Goal: Information Seeking & Learning: Check status

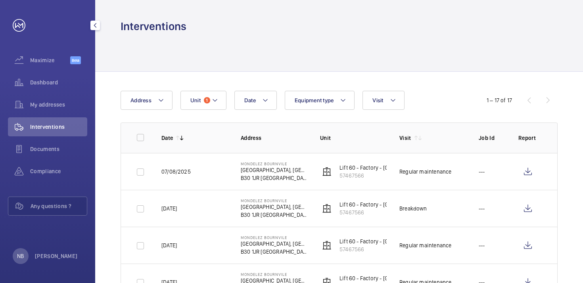
click at [23, 29] on link at bounding box center [19, 25] width 13 height 13
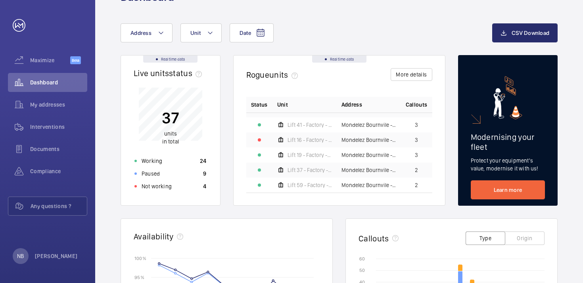
scroll to position [27, 0]
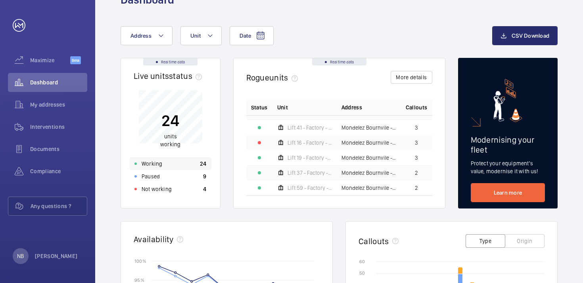
click at [161, 165] on div "Working 24" at bounding box center [171, 163] width 82 height 13
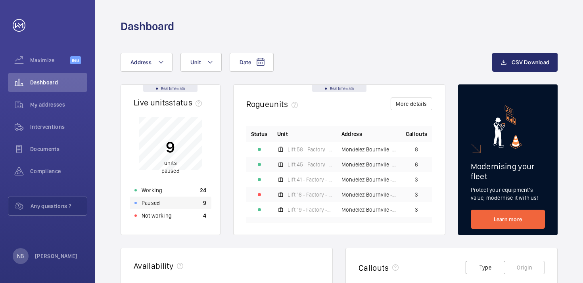
click at [159, 201] on p "Paused" at bounding box center [151, 203] width 18 height 8
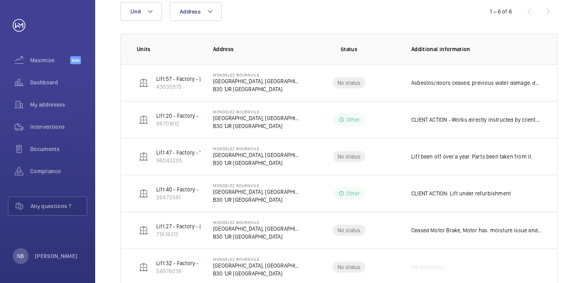
scroll to position [126, 0]
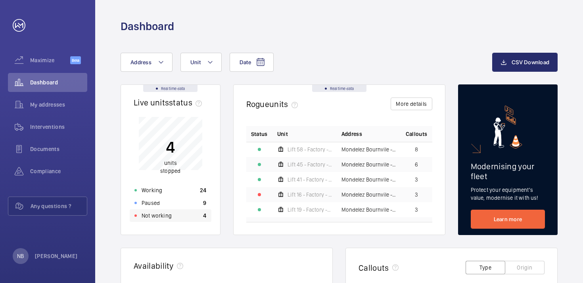
click at [165, 219] on p "Not working" at bounding box center [157, 216] width 30 height 8
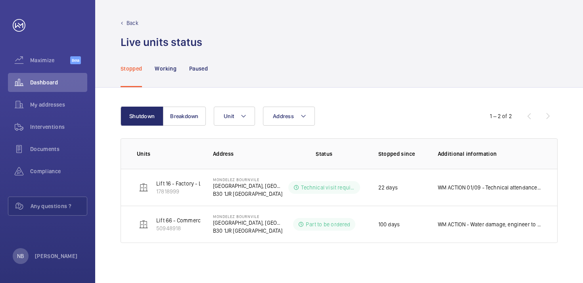
click at [122, 22] on mat-icon at bounding box center [121, 23] width 3 height 3
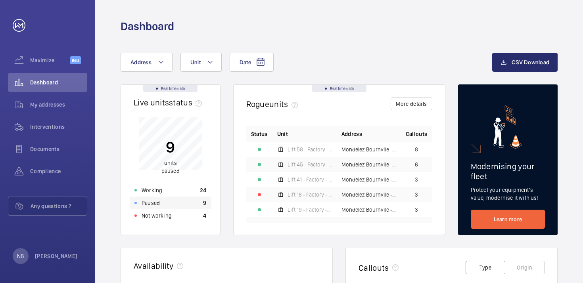
click at [148, 203] on p "Paused" at bounding box center [151, 203] width 18 height 8
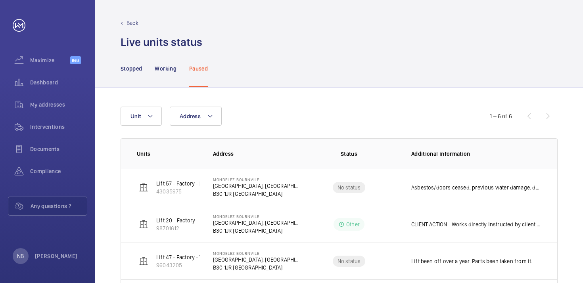
click at [135, 22] on p "Back" at bounding box center [132, 23] width 12 height 8
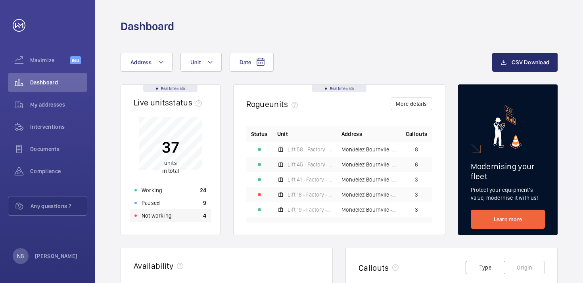
click at [160, 214] on p "Not working" at bounding box center [157, 216] width 30 height 8
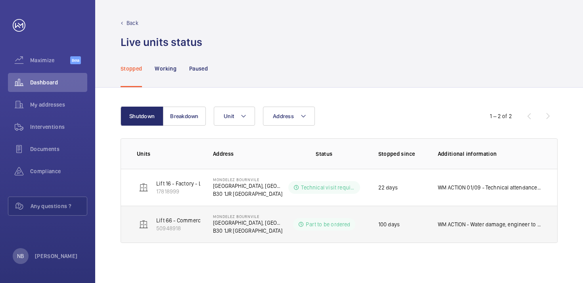
click at [507, 235] on td "WM ACTION - Water damage, engineer to assess further. Original flex installed o…" at bounding box center [491, 224] width 132 height 37
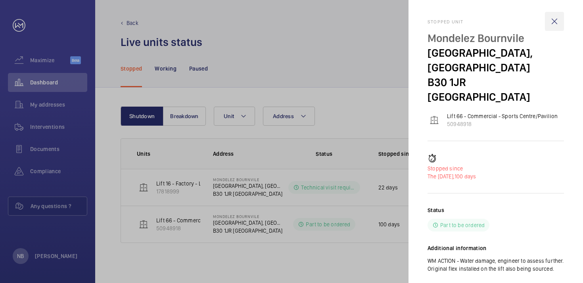
click at [555, 23] on wm-front-icon-button at bounding box center [554, 21] width 19 height 19
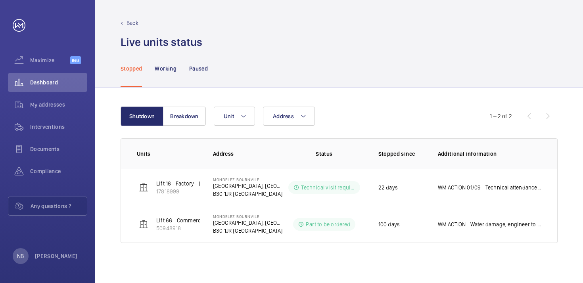
click at [137, 21] on p "Back" at bounding box center [132, 23] width 12 height 8
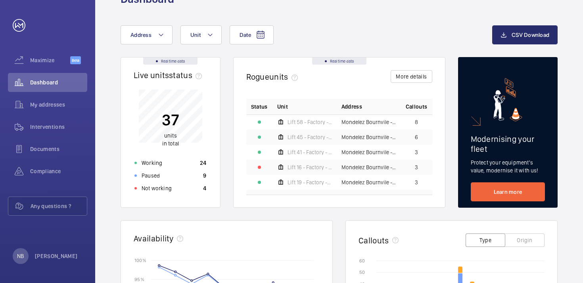
scroll to position [30, 0]
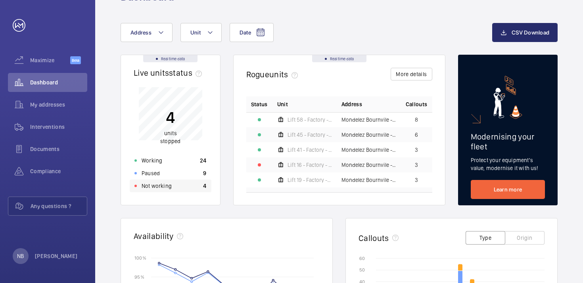
click at [179, 186] on div "Not working 4" at bounding box center [171, 186] width 82 height 13
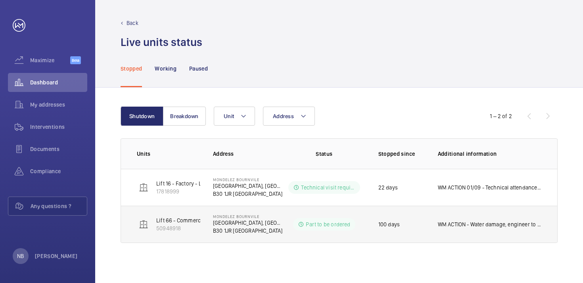
click at [474, 224] on p "WM ACTION - Water damage, engineer to assess further. Original flex installed o…" at bounding box center [489, 224] width 103 height 8
